Goal: Information Seeking & Learning: Learn about a topic

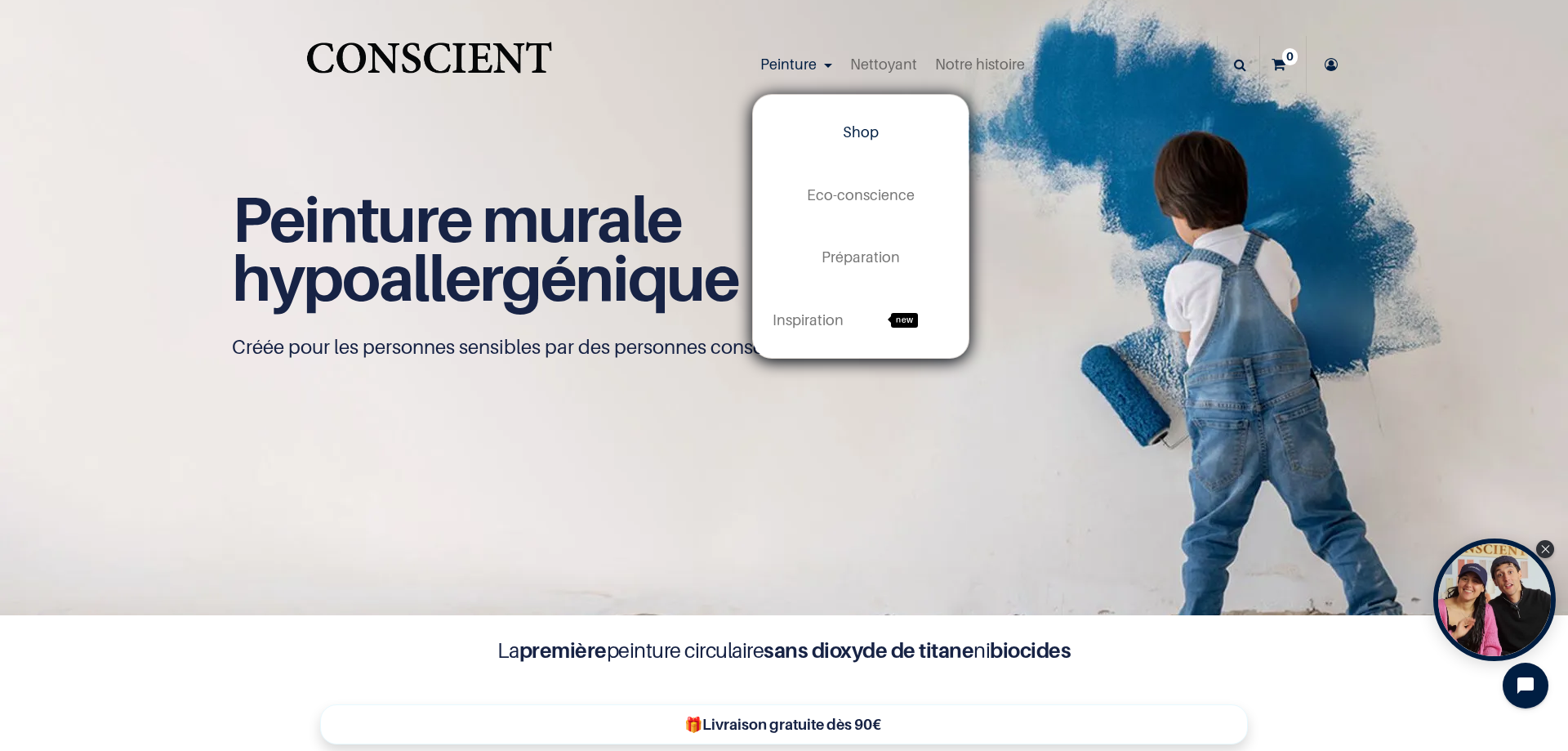
click at [848, 117] on link "Shop" at bounding box center [861, 132] width 216 height 62
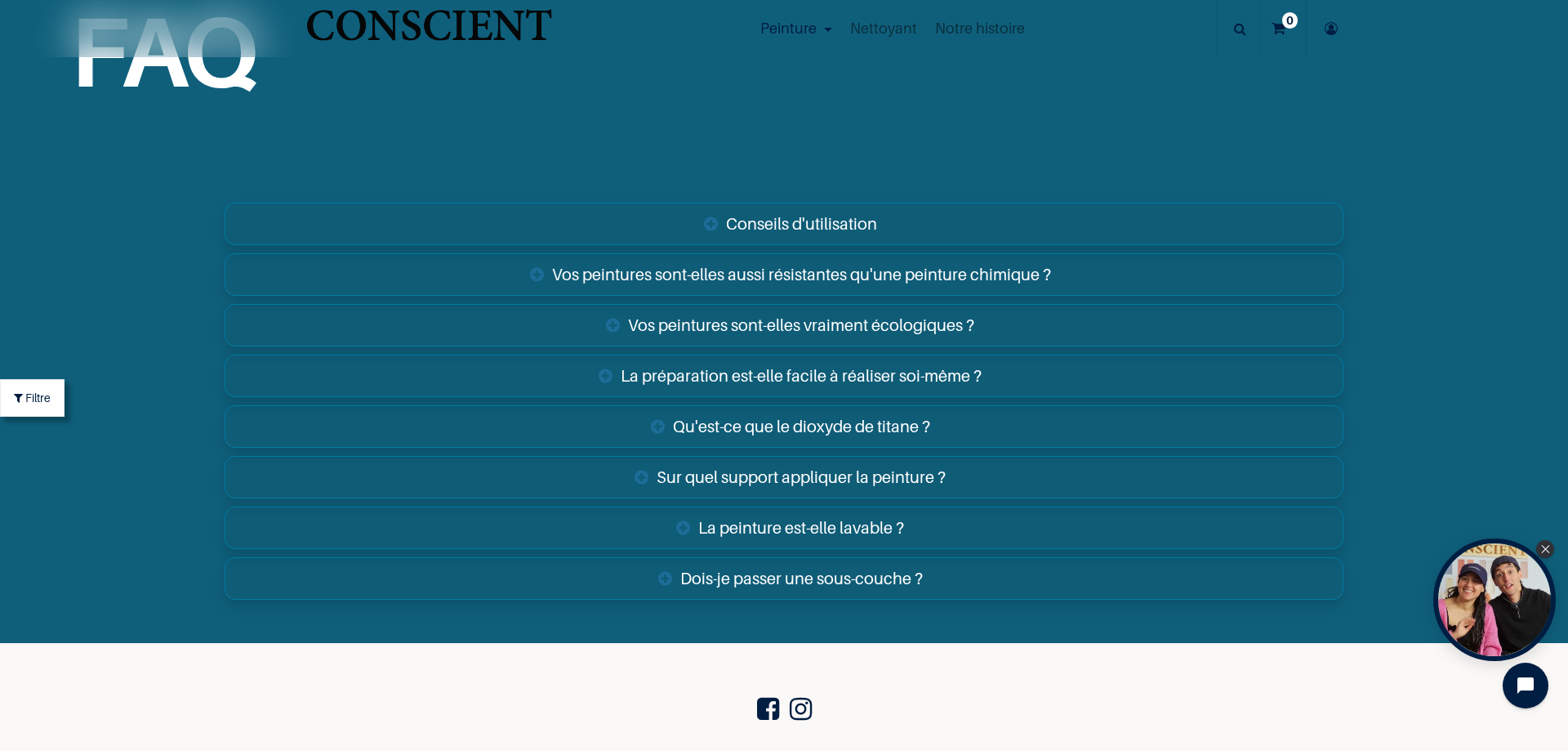
scroll to position [7644, 0]
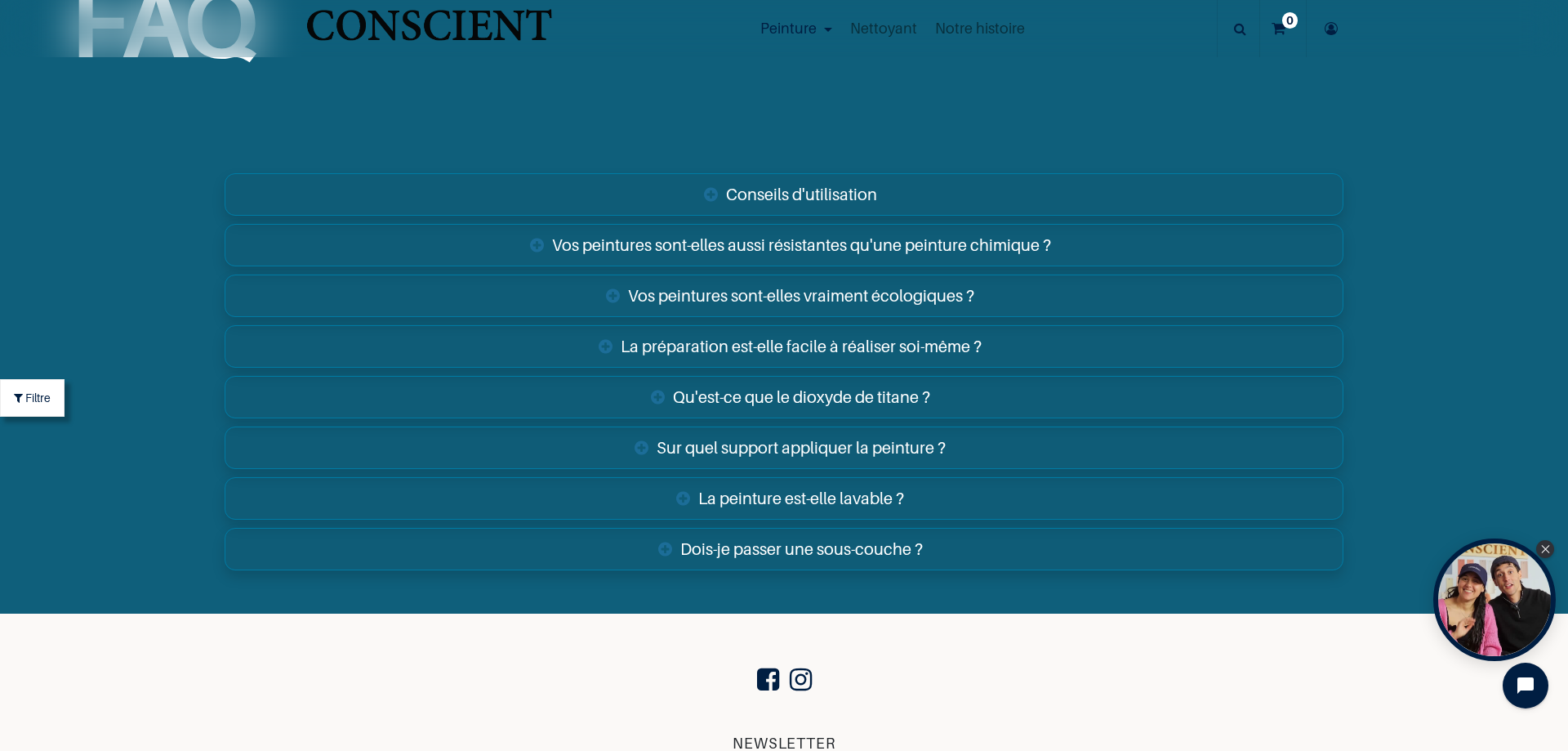
click at [552, 249] on link "Vos peintures sont-elles aussi résistantes qu'une peinture chimique ?" at bounding box center [784, 245] width 1119 height 42
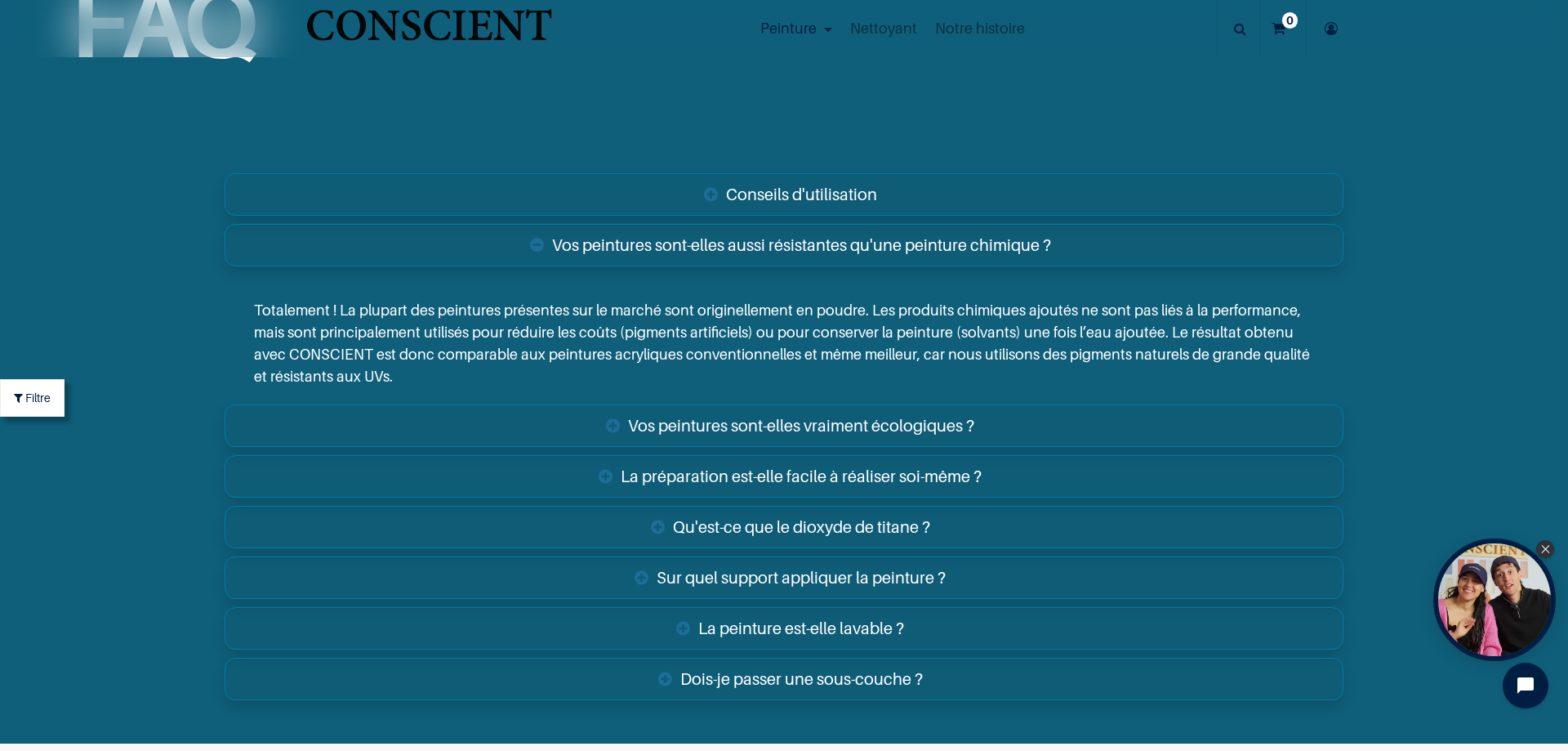
click at [552, 249] on link "Vos peintures sont-elles aussi résistantes qu'une peinture chimique ?" at bounding box center [784, 245] width 1119 height 42
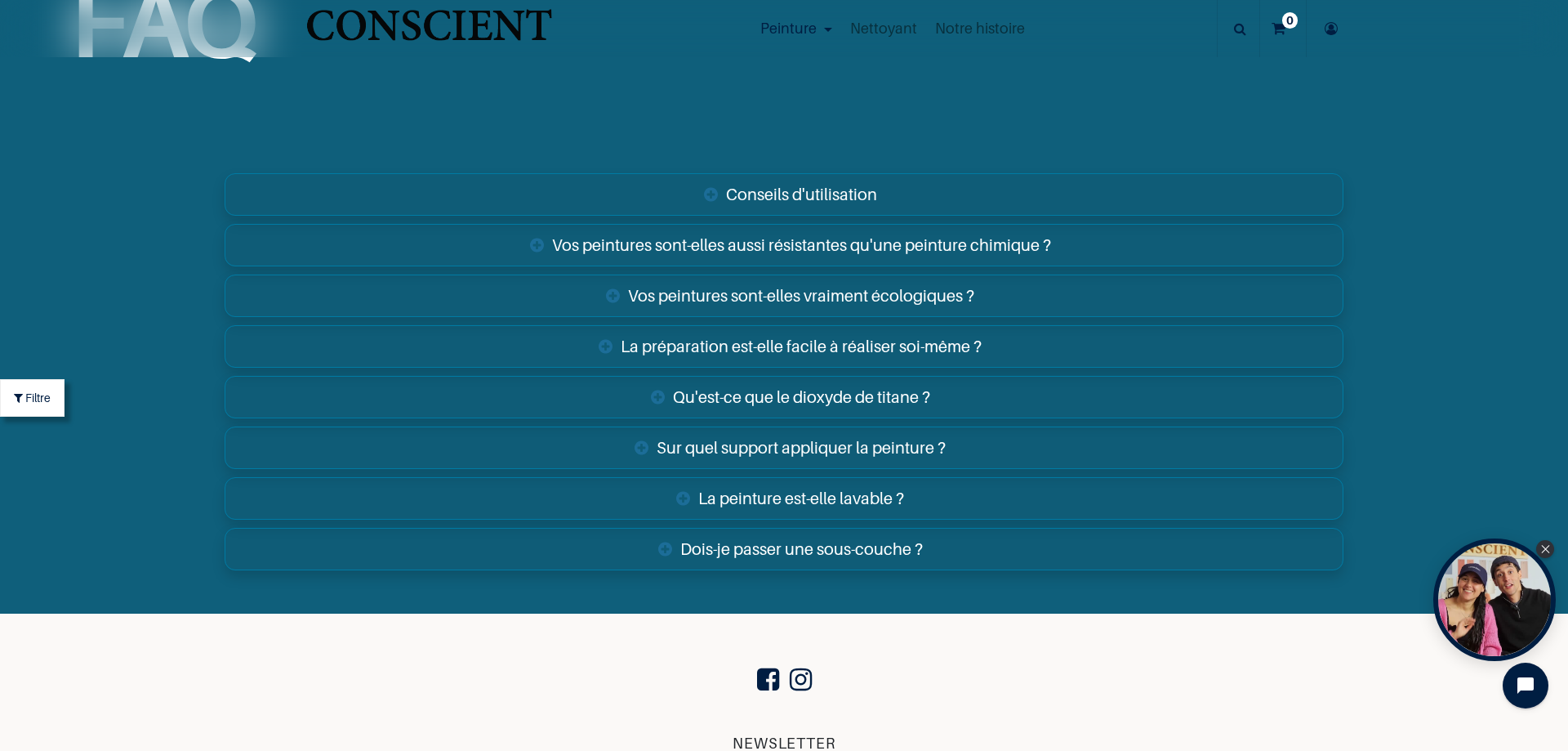
click at [617, 299] on link "Vos peintures sont-elles vraiment écologiques ?" at bounding box center [784, 296] width 1119 height 42
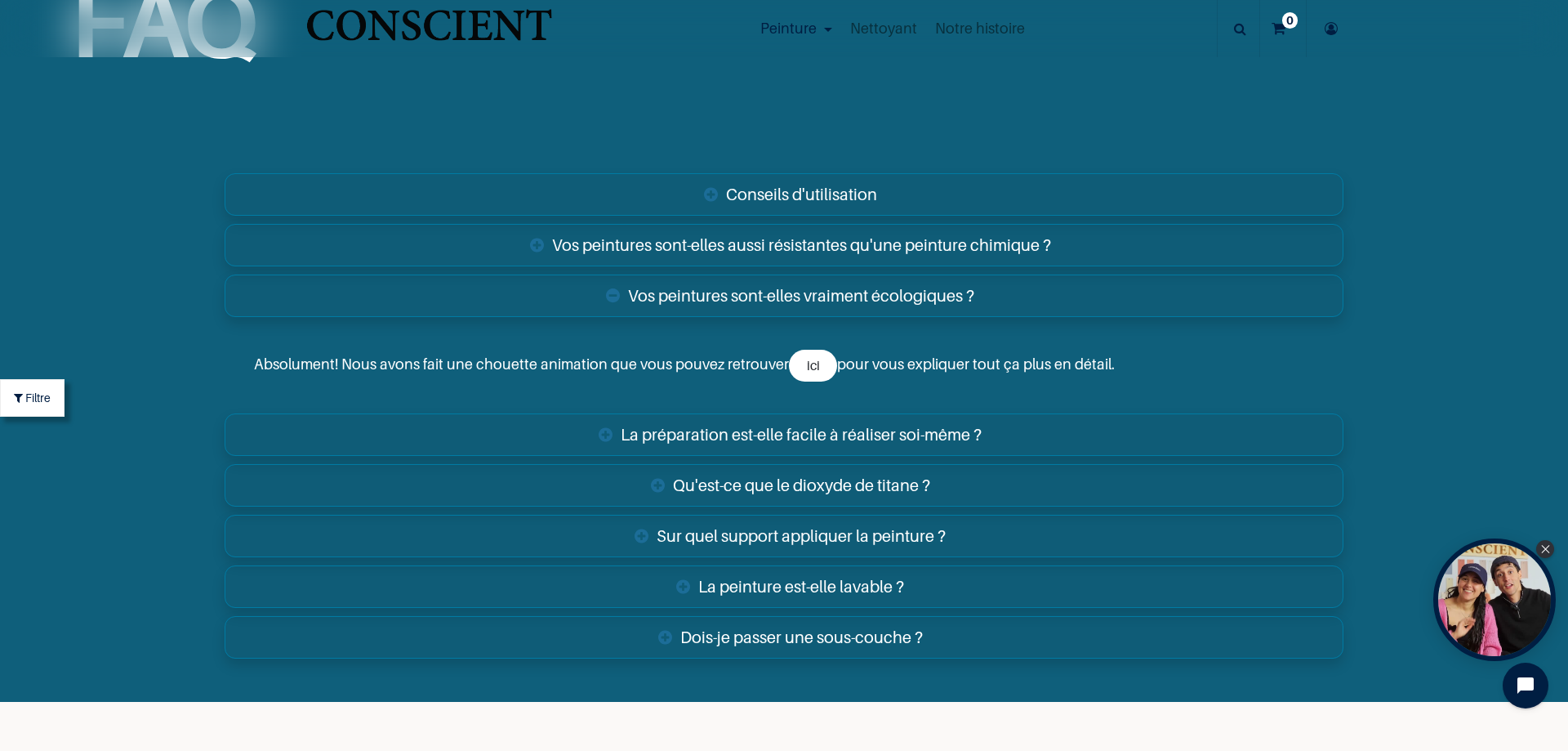
click at [852, 486] on link "Qu'est-ce que le dioxyde de titane ?" at bounding box center [784, 485] width 1119 height 42
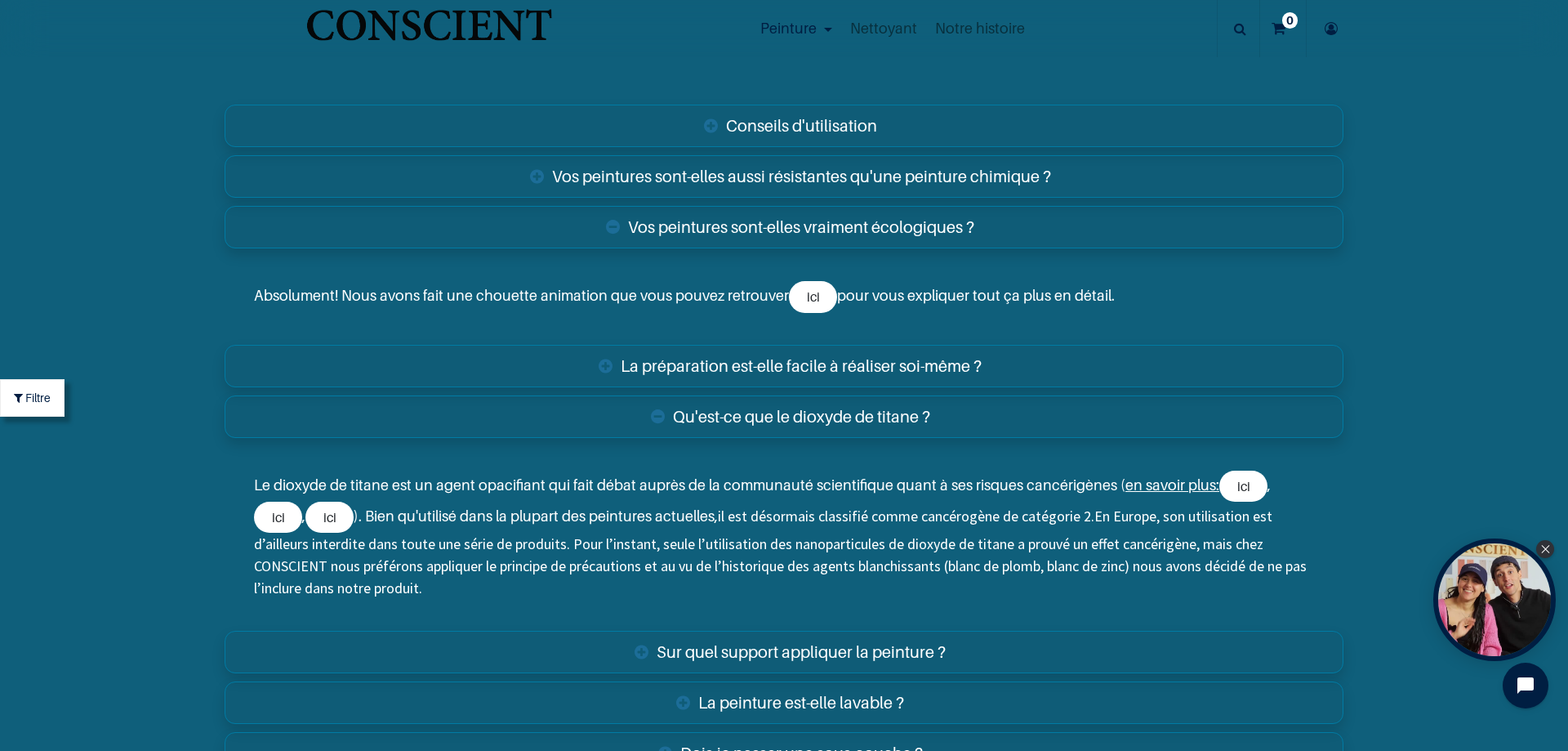
scroll to position [7945, 0]
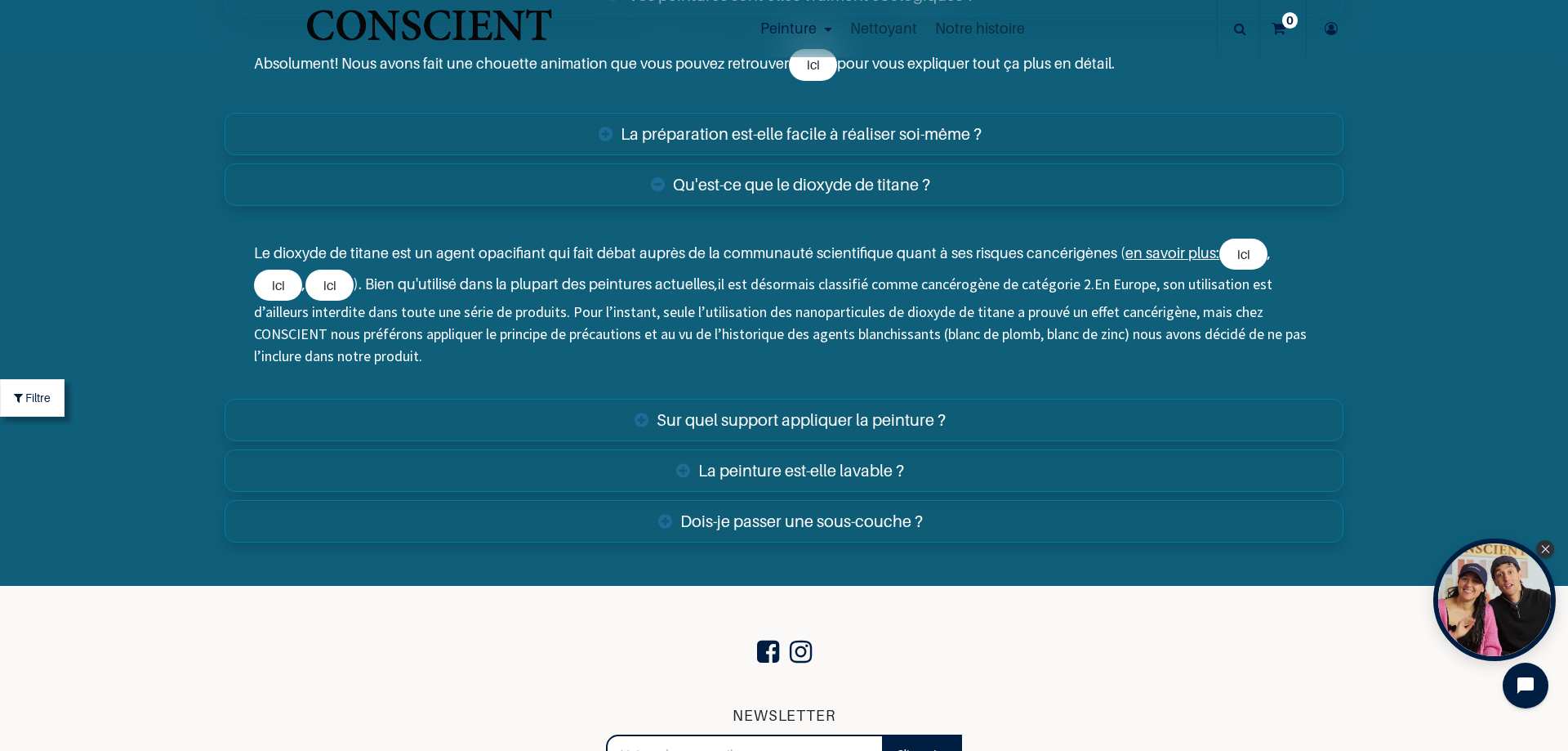
click at [845, 470] on link "La peinture est-elle lavable ?" at bounding box center [784, 470] width 1119 height 42
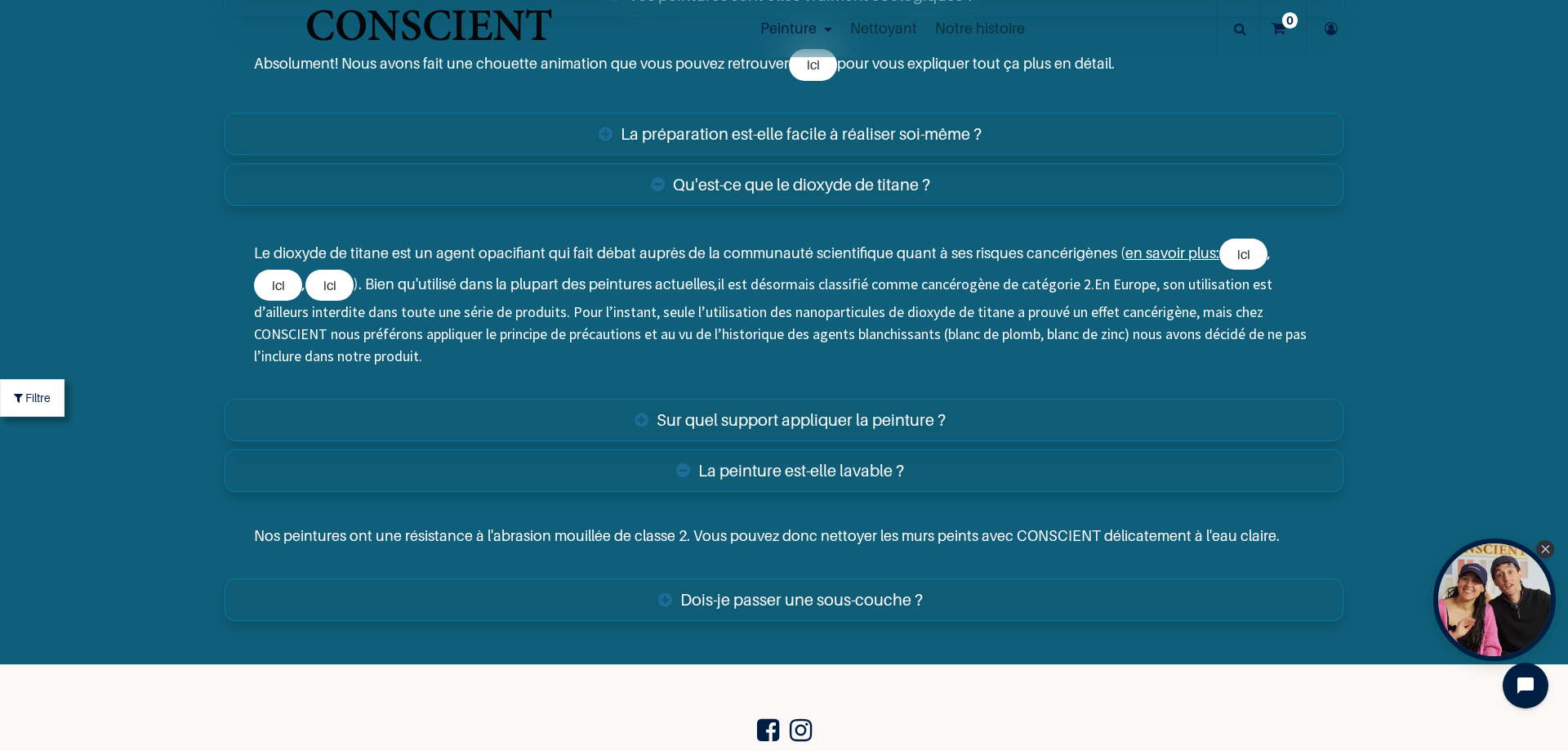
click at [798, 613] on link "Dois-je passer une sous-couche ?" at bounding box center [784, 599] width 1119 height 42
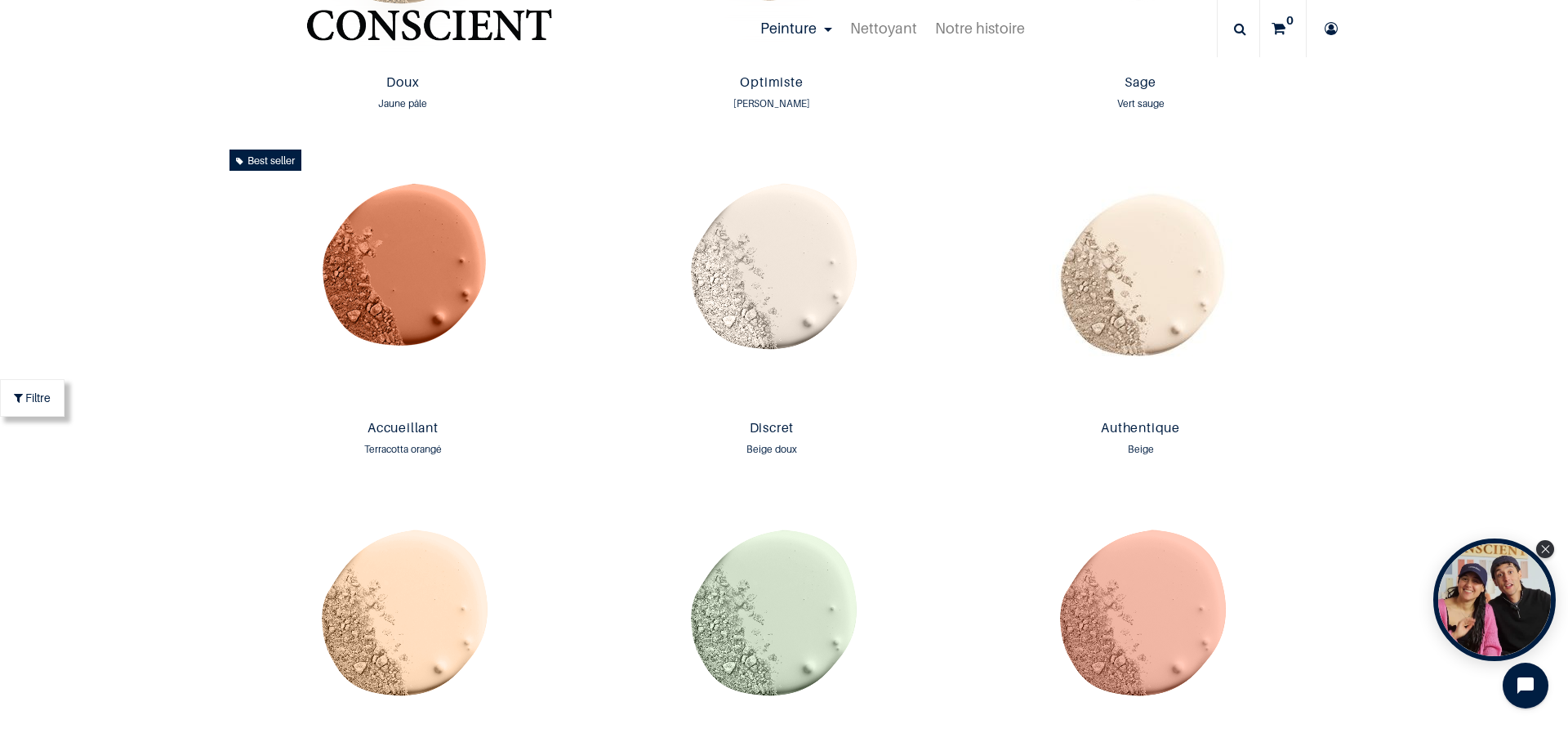
scroll to position [0, 0]
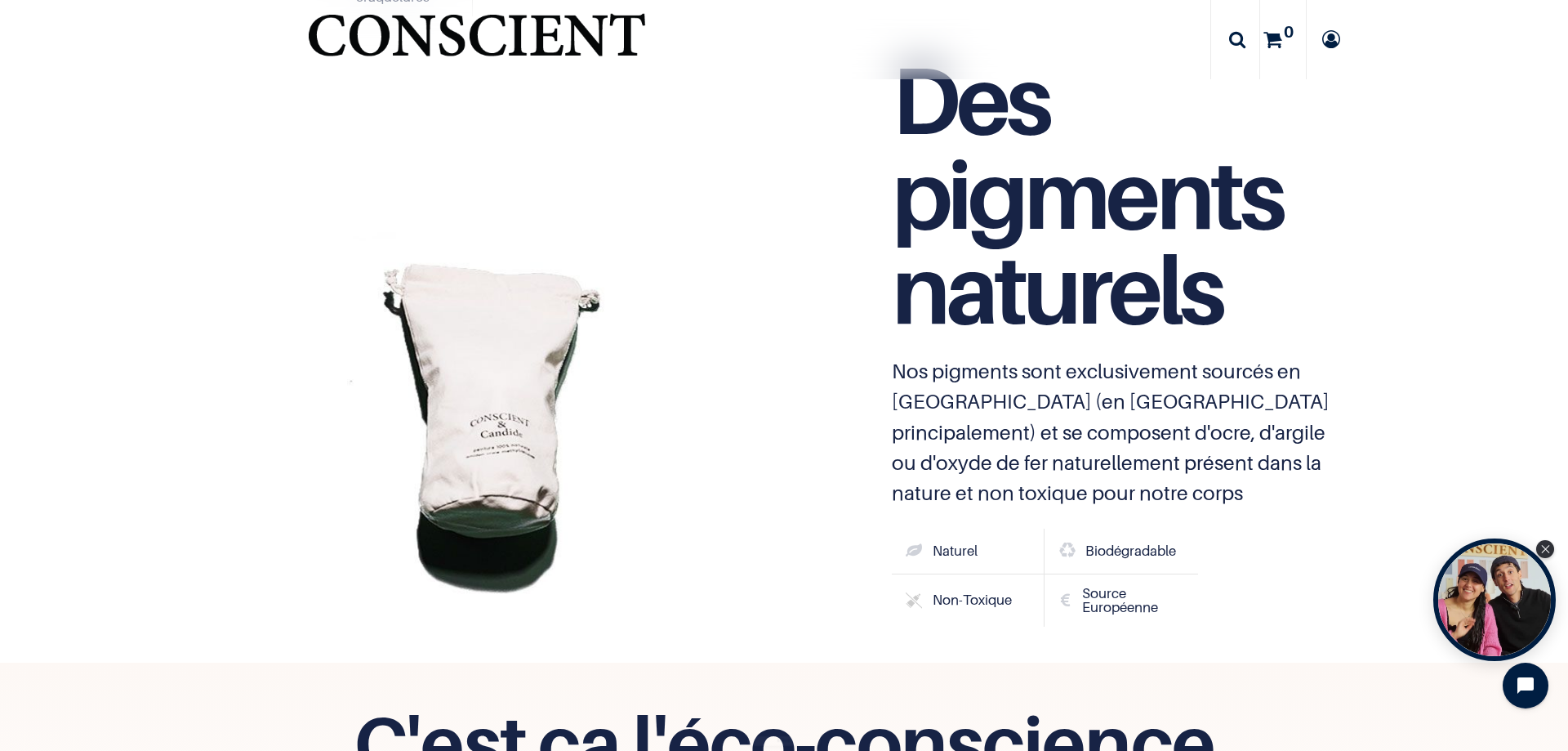
scroll to position [5633, 0]
